Goal: Transaction & Acquisition: Purchase product/service

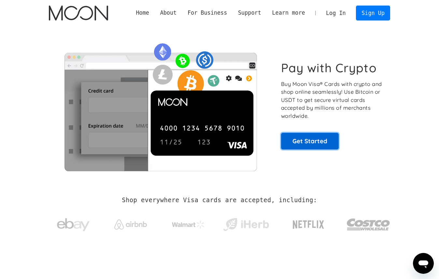
click at [315, 143] on link "Get Started" at bounding box center [310, 141] width 58 height 16
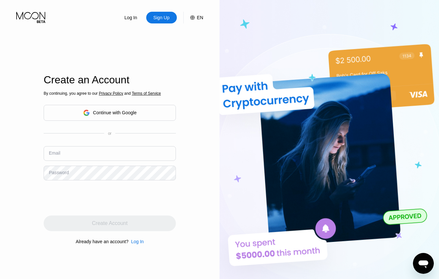
type input "usadiamond@hotmail.com"
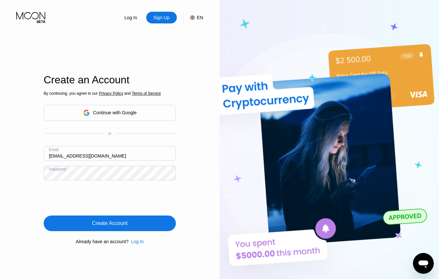
click at [182, 196] on div "Log In Sign Up EN Language English Save Create an Account By continuing, you ag…" at bounding box center [110, 153] width 220 height 307
click at [131, 20] on div "Log In" at bounding box center [131, 17] width 14 height 7
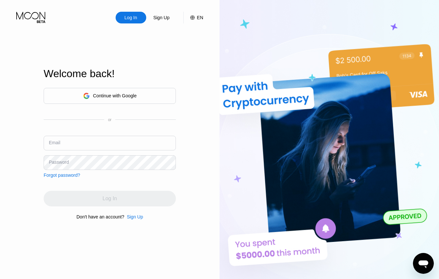
click at [85, 97] on icon at bounding box center [86, 96] width 7 height 7
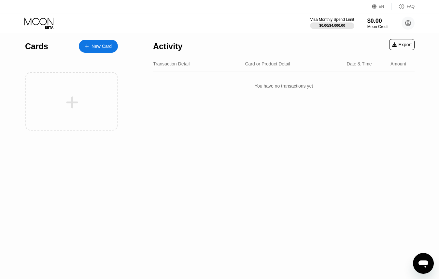
click at [35, 48] on div "Cards" at bounding box center [36, 46] width 23 height 9
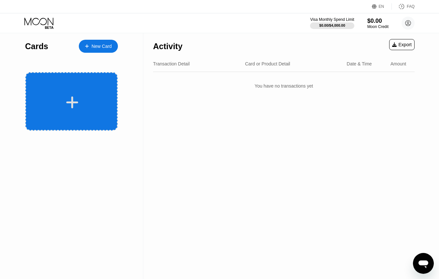
click at [67, 101] on icon at bounding box center [72, 102] width 13 height 15
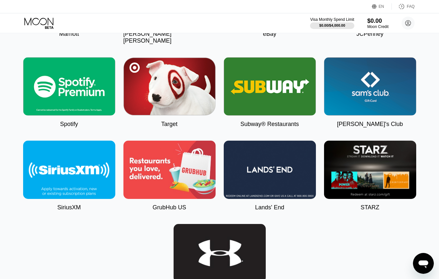
scroll to position [2006, 0]
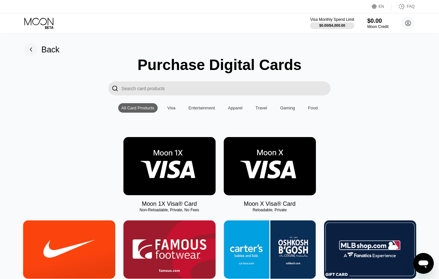
scroll to position [18, 0]
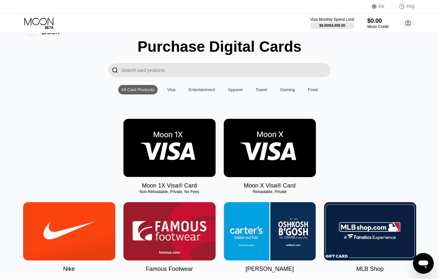
click at [262, 146] on img at bounding box center [270, 148] width 92 height 58
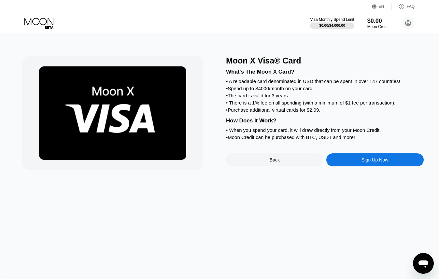
click at [379, 160] on div "Sign Up Now" at bounding box center [375, 159] width 27 height 5
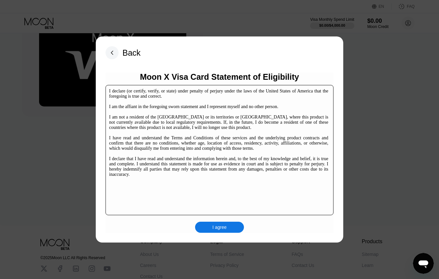
scroll to position [62, 0]
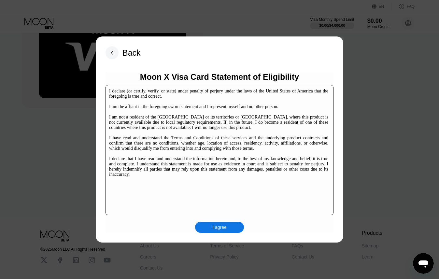
click at [222, 228] on div "I agree" at bounding box center [219, 227] width 14 height 6
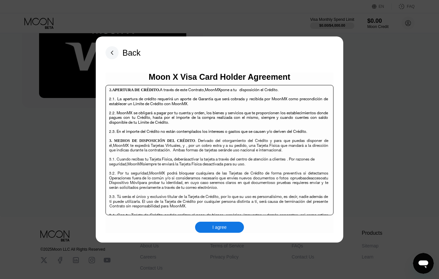
scroll to position [1297, 0]
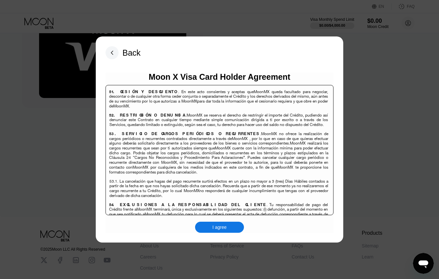
scroll to position [4470, 0]
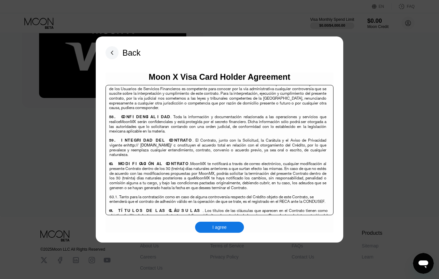
click at [227, 227] on div "I agree" at bounding box center [219, 227] width 49 height 11
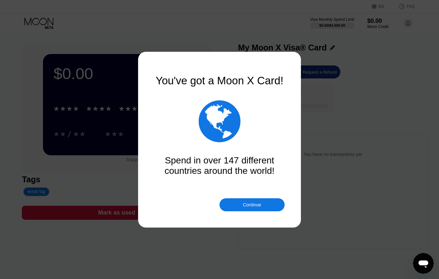
click at [246, 205] on div "Continue" at bounding box center [252, 204] width 18 height 5
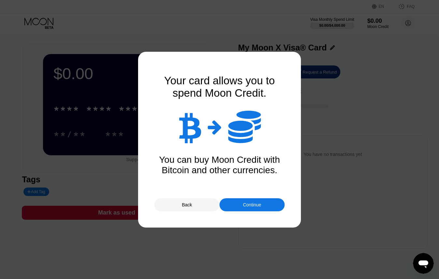
click at [246, 205] on div "Continue" at bounding box center [252, 204] width 18 height 5
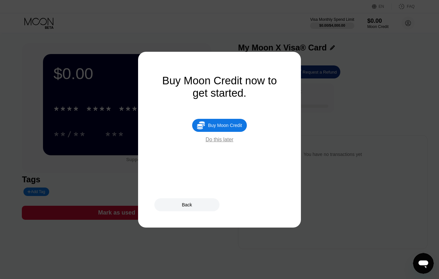
click at [220, 142] on div "Do this later" at bounding box center [220, 140] width 28 height 6
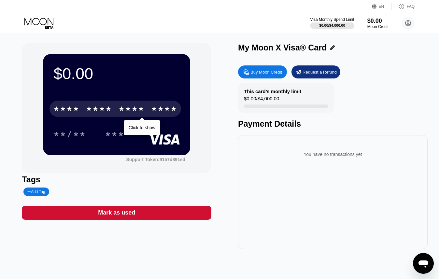
click at [119, 109] on div "* * * *" at bounding box center [132, 110] width 26 height 10
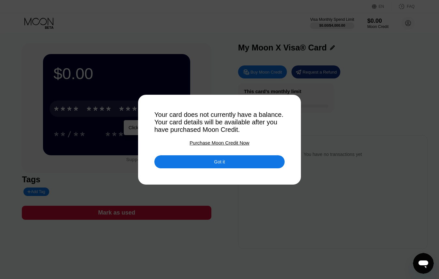
click at [235, 160] on div "Got it" at bounding box center [219, 161] width 130 height 13
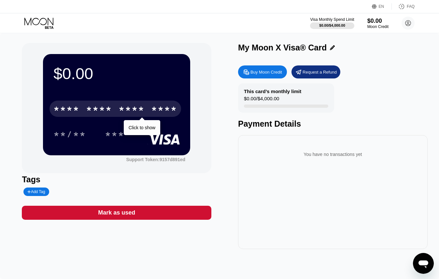
click at [262, 70] on div "Buy Moon Credit" at bounding box center [267, 72] width 32 height 6
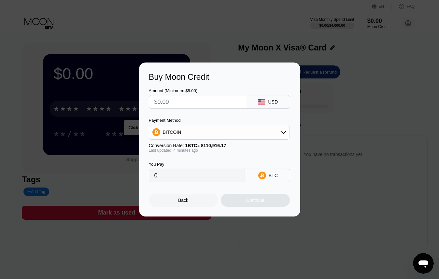
click at [208, 136] on div "BITCOIN" at bounding box center [219, 132] width 140 height 13
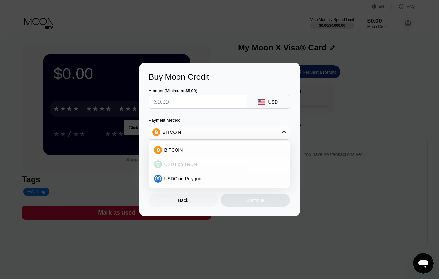
click at [198, 166] on div "USDT on TRON" at bounding box center [223, 164] width 123 height 5
type input "0.00"
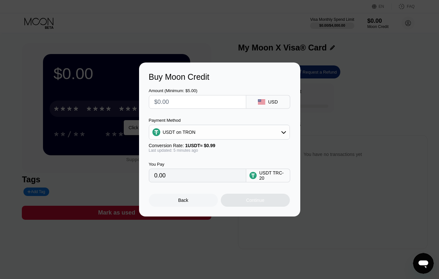
click at [180, 102] on input "text" at bounding box center [197, 101] width 86 height 13
type input "$5"
type input "5.05"
type input "$50"
type input "50.51"
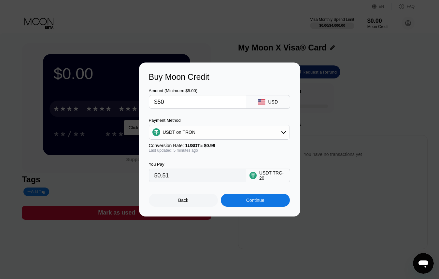
type input "$500"
type input "505.05"
type input "$500"
click at [275, 175] on div "USDT TRC-20" at bounding box center [272, 175] width 27 height 10
